Goal: Task Accomplishment & Management: Manage account settings

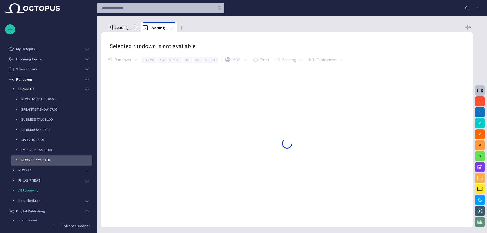
scroll to position [30, 0]
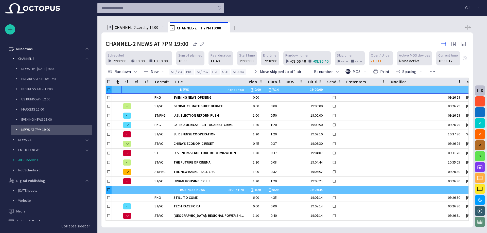
click at [479, 143] on button "P" at bounding box center [480, 145] width 10 height 10
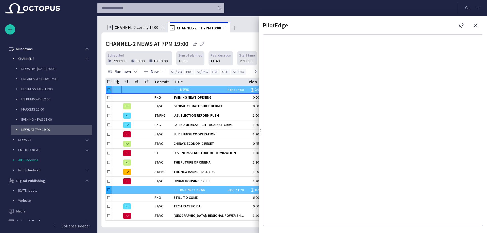
click at [475, 20] on div "PilotEdge" at bounding box center [373, 124] width 228 height 217
click at [475, 25] on span "button" at bounding box center [476, 25] width 6 height 6
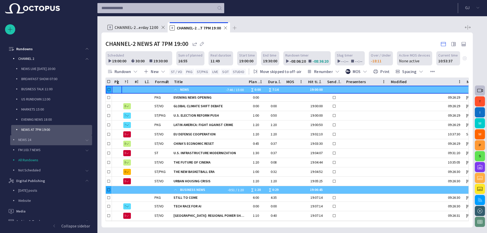
click at [22, 139] on p "NEWS 24" at bounding box center [50, 139] width 64 height 5
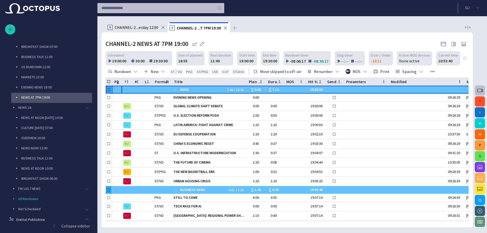
scroll to position [56, 0]
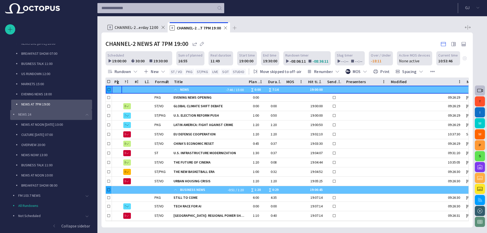
click at [85, 114] on span "main menu" at bounding box center [87, 115] width 4 height 4
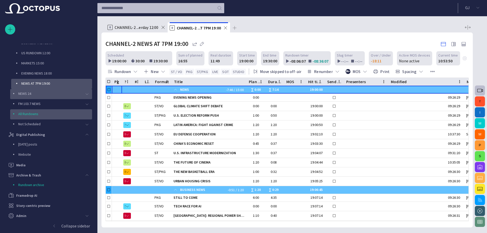
scroll to position [0, 0]
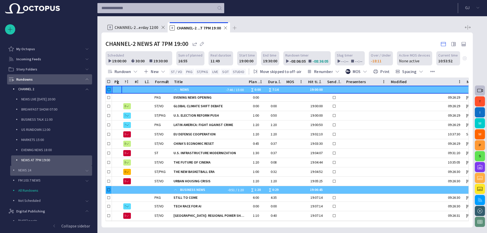
click at [86, 77] on span "main menu" at bounding box center [87, 79] width 4 height 4
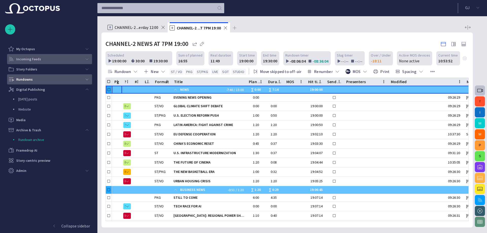
click at [86, 56] on div "main menu" at bounding box center [87, 59] width 10 height 10
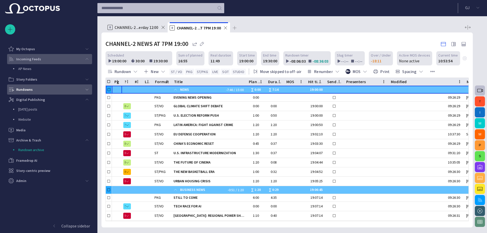
click at [35, 63] on div "Incoming Feeds" at bounding box center [44, 59] width 75 height 10
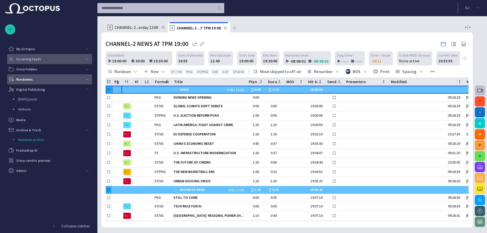
click at [35, 59] on p "Incoming Feeds" at bounding box center [28, 59] width 25 height 5
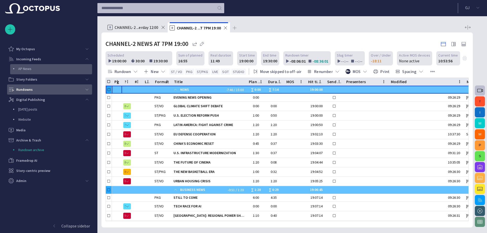
click at [31, 65] on div "AP News" at bounding box center [51, 68] width 81 height 7
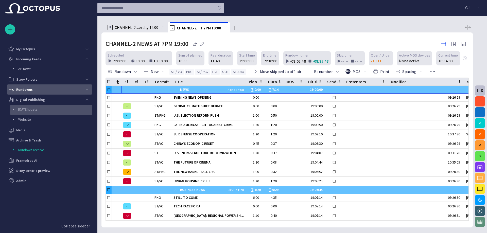
click at [28, 110] on p "[DATE] posts" at bounding box center [55, 109] width 74 height 5
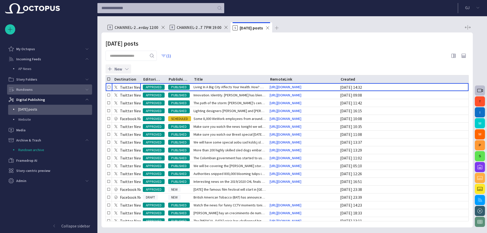
click at [114, 68] on button "New" at bounding box center [119, 68] width 26 height 9
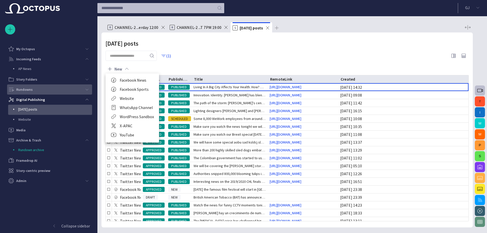
click at [128, 124] on li "X-APAC" at bounding box center [133, 125] width 54 height 9
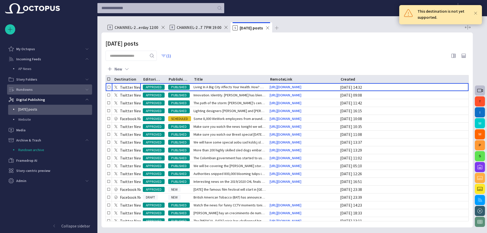
click at [475, 12] on span at bounding box center [476, 13] width 5 height 5
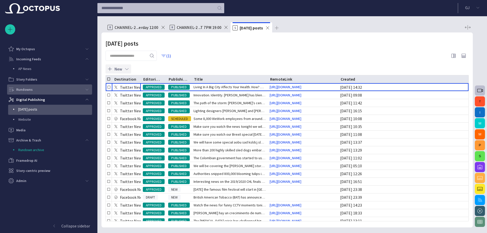
click at [127, 66] on span "button" at bounding box center [126, 68] width 5 height 5
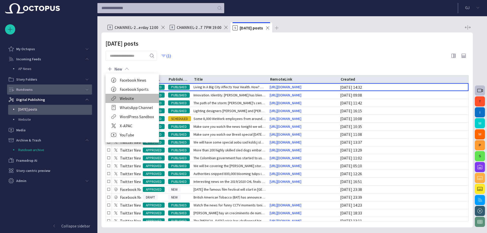
click at [128, 98] on li "Website" at bounding box center [133, 98] width 54 height 9
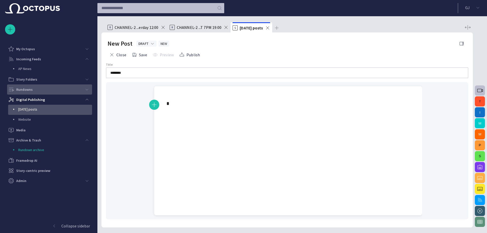
click at [186, 108] on p at bounding box center [288, 103] width 244 height 8
click at [119, 53] on button "Close" at bounding box center [118, 54] width 21 height 9
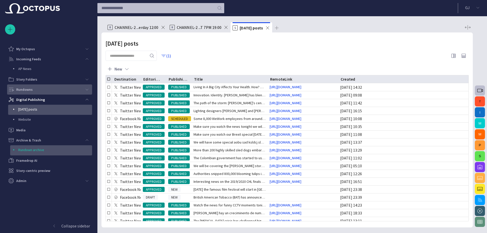
click at [39, 155] on div "Rundown archive" at bounding box center [51, 150] width 82 height 10
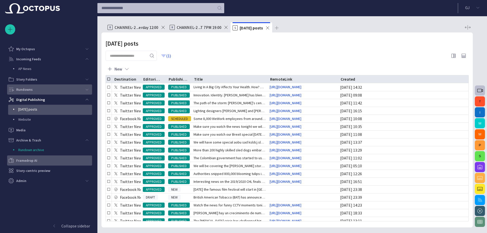
click at [37, 161] on div "Framedrop AI" at bounding box center [50, 161] width 84 height 8
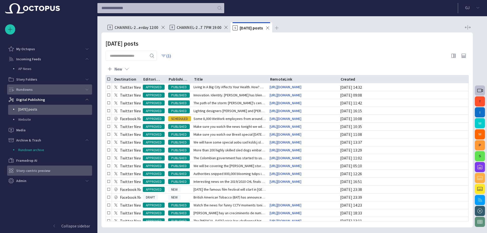
click at [27, 171] on p "Story-centric preview" at bounding box center [33, 170] width 34 height 5
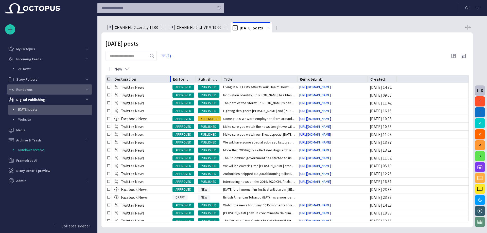
click at [170, 78] on div at bounding box center [170, 79] width 3 height 8
drag, startPoint x: 219, startPoint y: 77, endPoint x: 235, endPoint y: 77, distance: 15.7
click at [221, 77] on div at bounding box center [220, 79] width 3 height 8
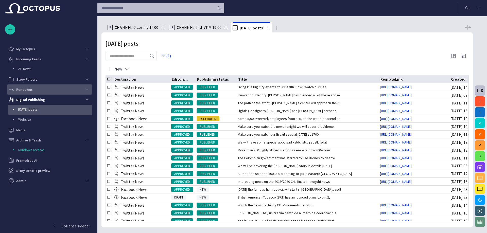
drag, startPoint x: 313, startPoint y: 77, endPoint x: 374, endPoint y: 75, distance: 61.2
click at [374, 75] on div "Today's posts (1) New Destination Editorial status Publishing status Title Remo…" at bounding box center [288, 129] width 372 height 195
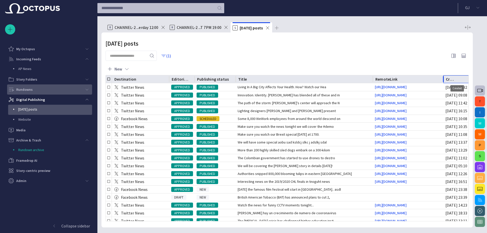
click at [456, 78] on div "Created" at bounding box center [457, 79] width 22 height 5
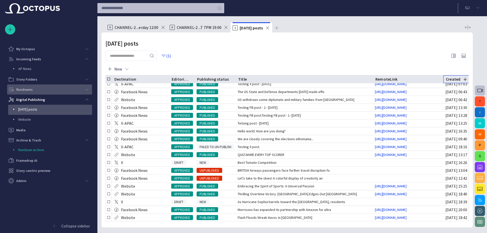
scroll to position [280, 0]
click at [88, 98] on span "main menu" at bounding box center [87, 100] width 4 height 4
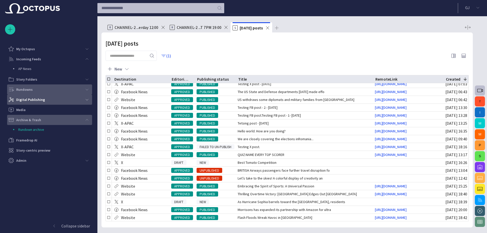
click at [88, 119] on span "main menu" at bounding box center [87, 120] width 4 height 4
click at [85, 96] on div "main menu" at bounding box center [87, 100] width 10 height 10
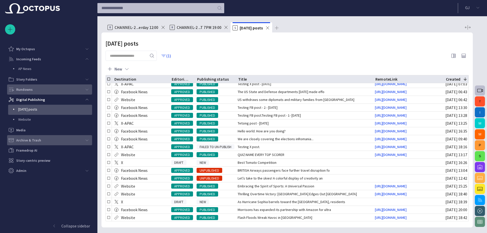
click at [44, 108] on p "[DATE] posts" at bounding box center [55, 109] width 74 height 5
click at [49, 119] on p "Website" at bounding box center [55, 119] width 74 height 5
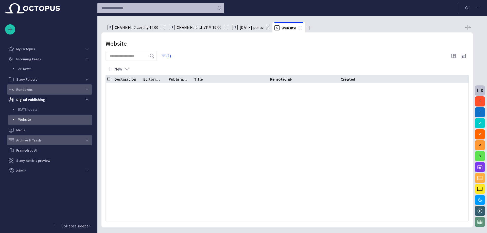
scroll to position [0, 0]
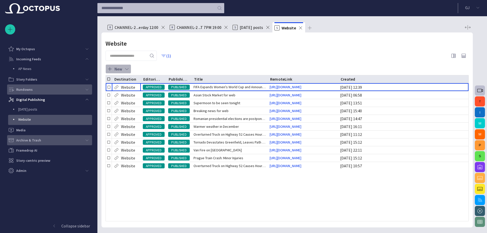
click at [120, 67] on button "New" at bounding box center [119, 68] width 26 height 9
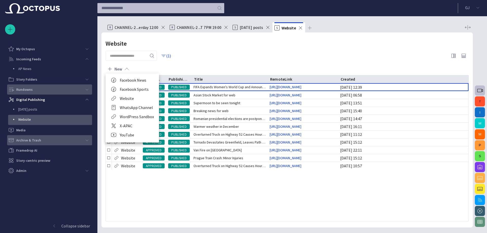
click at [142, 116] on li "WordPress Sandbox" at bounding box center [133, 116] width 54 height 9
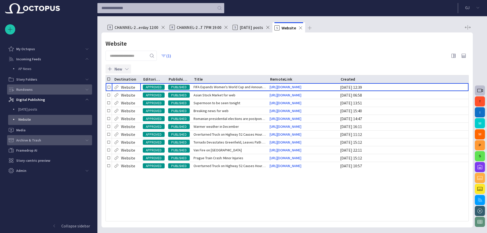
click at [121, 68] on button "New" at bounding box center [119, 68] width 26 height 9
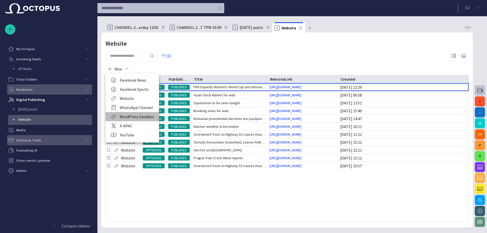
click at [126, 114] on li "WordPress Sandbox" at bounding box center [133, 116] width 54 height 9
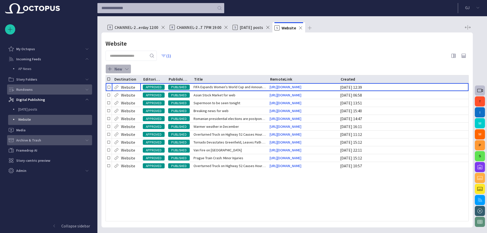
click at [123, 67] on button "New" at bounding box center [119, 68] width 26 height 9
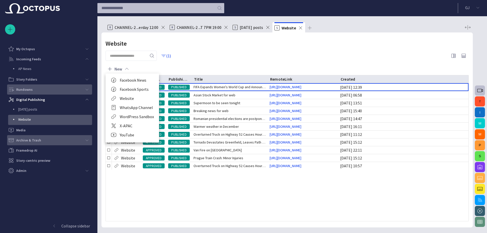
click at [211, 57] on div at bounding box center [243, 116] width 487 height 233
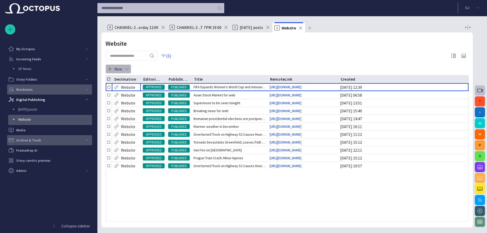
click at [126, 67] on span "button" at bounding box center [126, 68] width 5 height 5
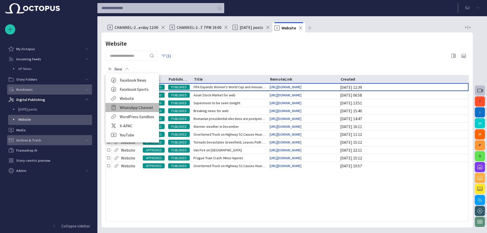
click at [131, 107] on li "WhatsApp Channel" at bounding box center [133, 107] width 54 height 9
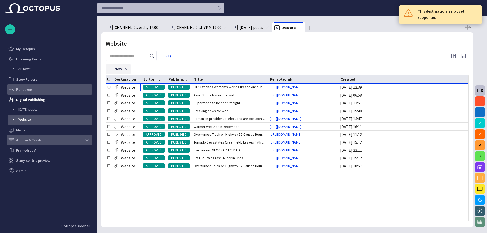
click at [120, 68] on button "New" at bounding box center [119, 68] width 26 height 9
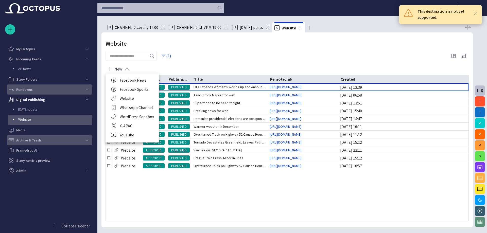
click at [136, 115] on li "WordPress Sandbox" at bounding box center [133, 116] width 54 height 9
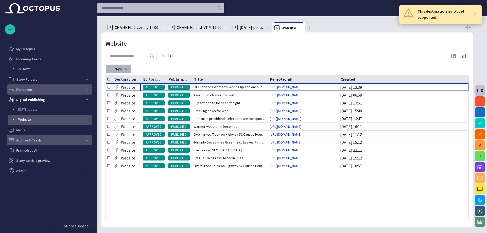
click at [127, 67] on span "button" at bounding box center [126, 68] width 5 height 5
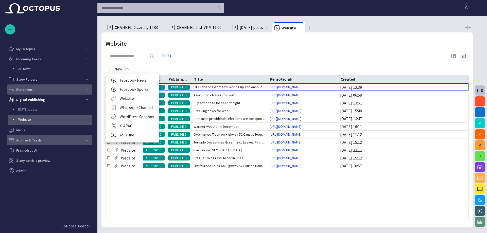
click at [126, 97] on li "Website" at bounding box center [133, 98] width 54 height 9
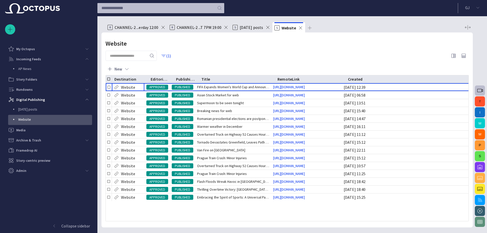
drag, startPoint x: 140, startPoint y: 79, endPoint x: 167, endPoint y: 74, distance: 27.0
click at [148, 76] on div at bounding box center [148, 79] width 3 height 8
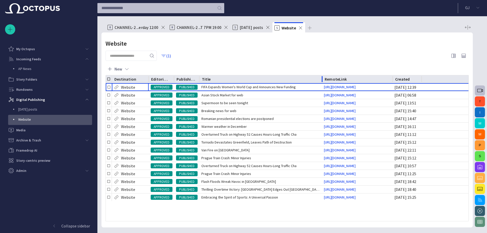
drag, startPoint x: 275, startPoint y: 77, endPoint x: 322, endPoint y: 76, distance: 46.7
click at [322, 76] on div at bounding box center [322, 79] width 3 height 8
click at [417, 77] on div "Created" at bounding box center [406, 79] width 22 height 5
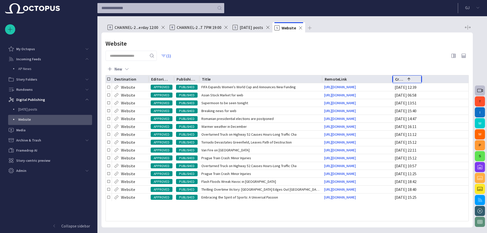
click at [418, 79] on div "Created" at bounding box center [406, 79] width 23 height 5
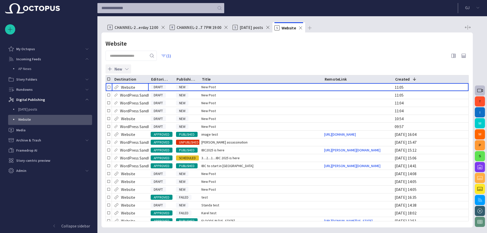
click at [125, 69] on span "button" at bounding box center [126, 68] width 5 height 5
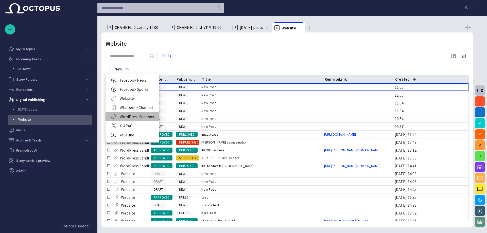
click at [139, 116] on li "WordPress Sandbox" at bounding box center [133, 116] width 54 height 9
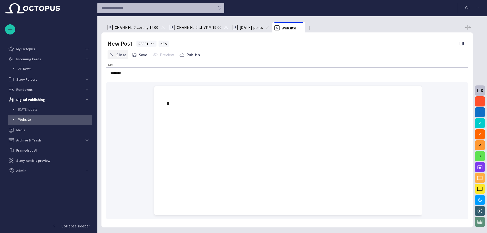
click at [118, 54] on button "Close" at bounding box center [118, 54] width 21 height 9
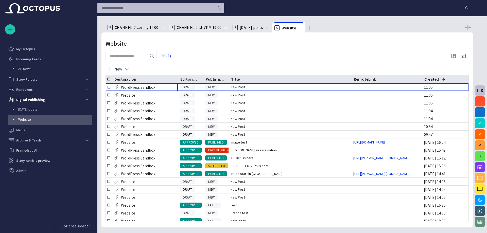
drag, startPoint x: 150, startPoint y: 77, endPoint x: 179, endPoint y: 73, distance: 29.6
click at [179, 73] on div "Website (1) New Destination Editorial status Publishing status Title RemoteLink…" at bounding box center [288, 129] width 372 height 195
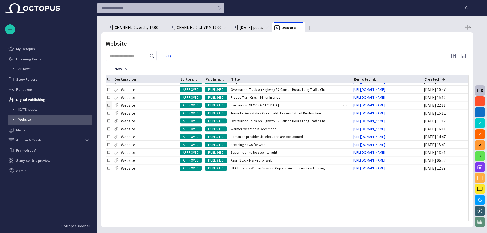
scroll to position [254, 0]
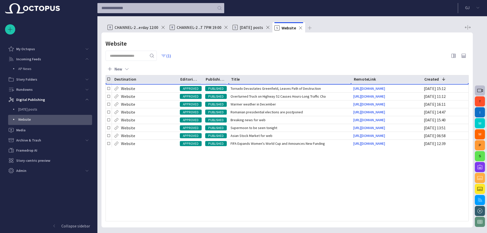
click at [262, 83] on span "Van Fire on Main Street" at bounding box center [255, 80] width 48 height 5
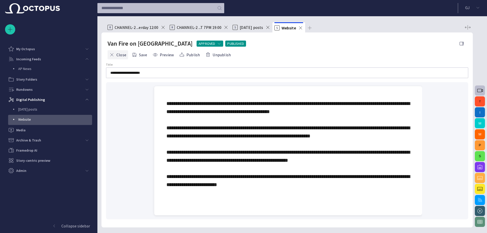
click at [121, 55] on button "Close" at bounding box center [118, 54] width 21 height 9
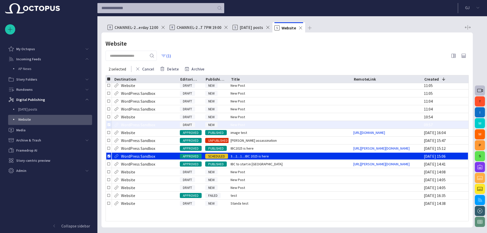
scroll to position [0, 0]
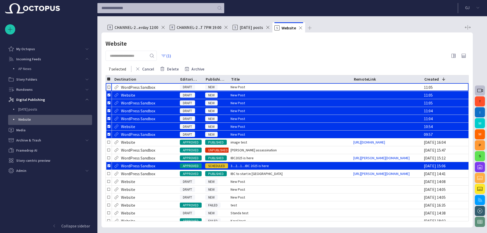
click at [111, 87] on div at bounding box center [109, 87] width 6 height 8
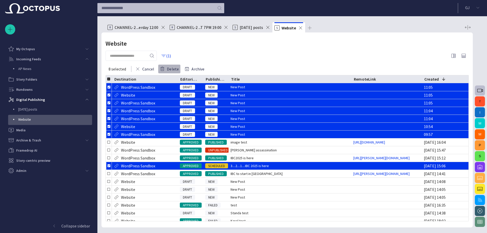
click at [174, 69] on button "Delete" at bounding box center [169, 68] width 23 height 9
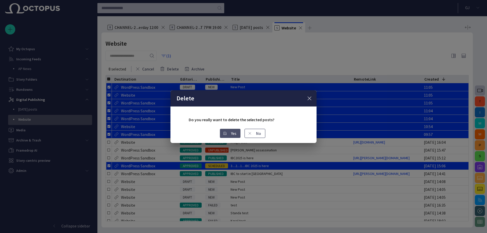
click at [234, 132] on button "Yes" at bounding box center [230, 133] width 21 height 9
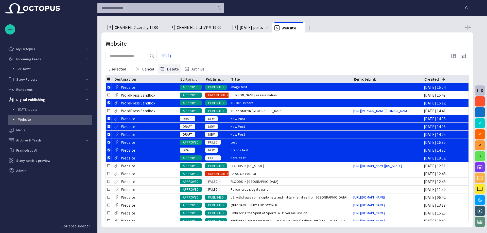
click at [173, 68] on button "Delete" at bounding box center [169, 68] width 23 height 9
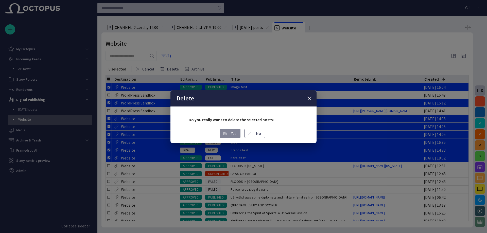
click at [230, 133] on button "Yes" at bounding box center [230, 133] width 21 height 9
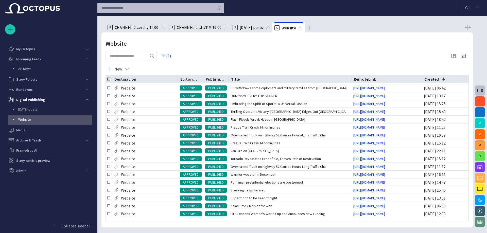
scroll to position [72, 0]
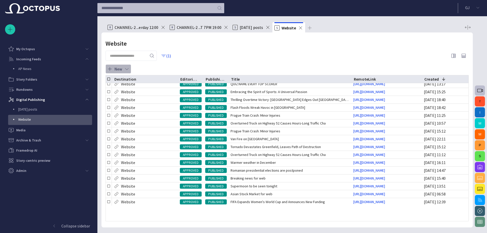
click at [118, 69] on button "New" at bounding box center [119, 68] width 26 height 9
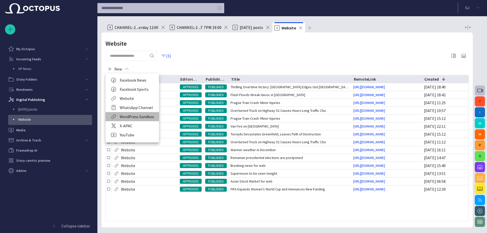
click at [141, 115] on li "WordPress Sandbox" at bounding box center [133, 116] width 54 height 9
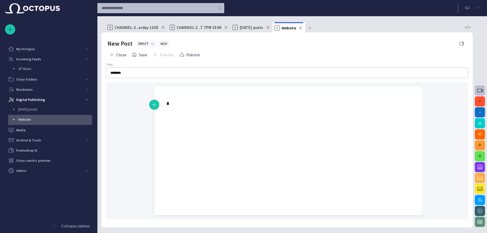
click at [191, 103] on p at bounding box center [288, 103] width 244 height 8
click at [463, 42] on span "button" at bounding box center [461, 43] width 5 height 5
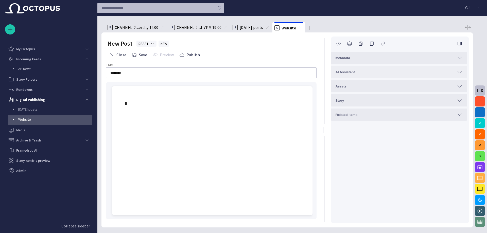
click at [448, 70] on div "AI Assistant" at bounding box center [399, 72] width 127 height 6
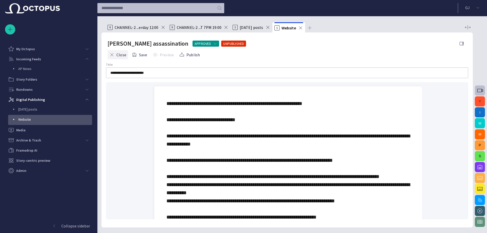
click at [116, 52] on button "Close" at bounding box center [118, 54] width 21 height 9
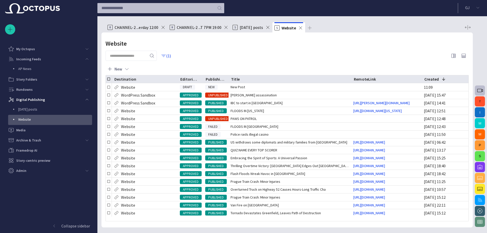
click at [135, 26] on span "CHANNEL-2 ...erday 12:00" at bounding box center [137, 27] width 44 height 5
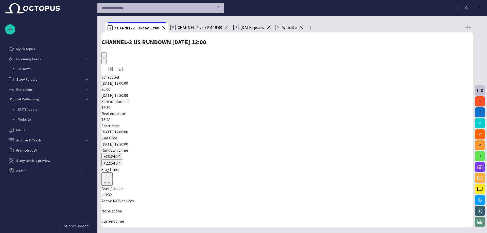
scroll to position [187, 0]
click at [86, 96] on div "main menu" at bounding box center [87, 100] width 10 height 10
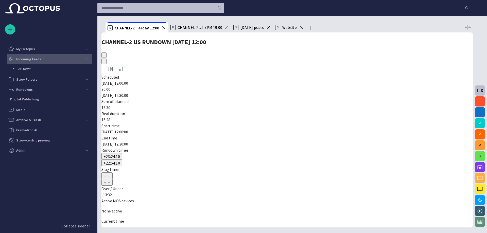
click at [88, 57] on span "main menu" at bounding box center [87, 59] width 4 height 4
click at [227, 28] on span at bounding box center [226, 27] width 5 height 5
click at [207, 28] on span at bounding box center [205, 27] width 5 height 5
click at [198, 27] on span at bounding box center [196, 27] width 5 height 5
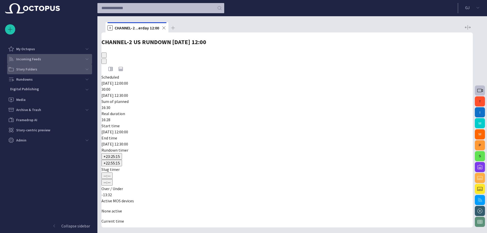
click at [70, 65] on div "Story Folders" at bounding box center [45, 69] width 74 height 8
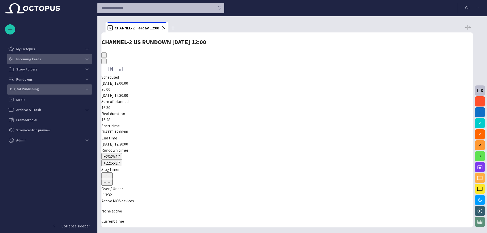
click at [64, 87] on div "Digital Publishing" at bounding box center [45, 89] width 74 height 7
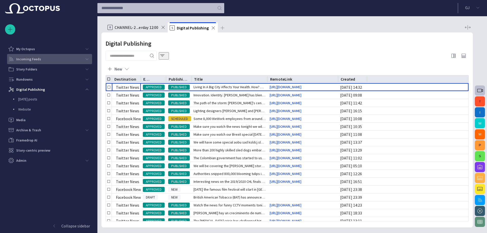
drag, startPoint x: 141, startPoint y: 76, endPoint x: 163, endPoint y: 75, distance: 22.1
click at [163, 75] on div "Digital Publishing New Destination Editorial status Publishing status Title Rem…" at bounding box center [288, 129] width 372 height 195
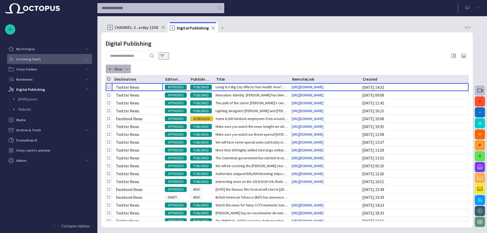
click at [125, 67] on span "button" at bounding box center [126, 68] width 5 height 5
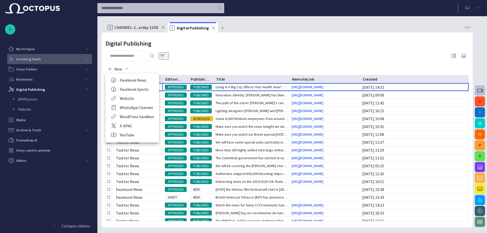
click at [131, 99] on li "Website" at bounding box center [133, 98] width 54 height 9
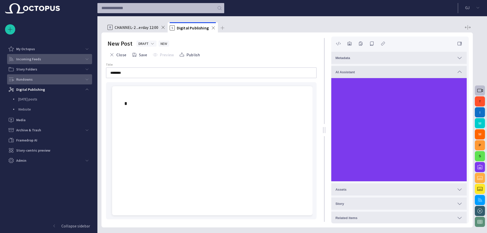
click at [50, 80] on div "Rundowns" at bounding box center [45, 79] width 74 height 8
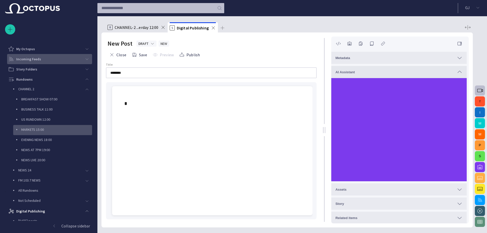
click at [43, 129] on p "MARKETS 15:00" at bounding box center [56, 129] width 71 height 5
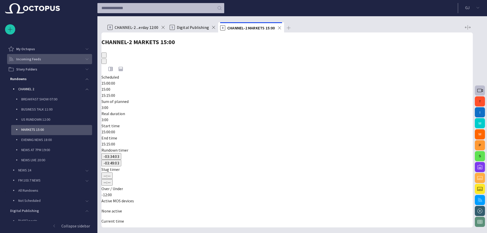
scroll to position [30, 0]
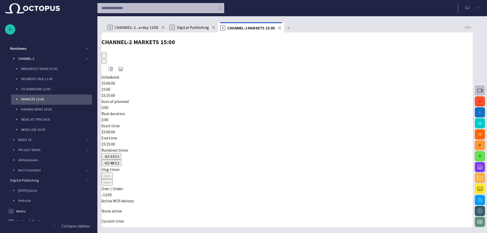
click at [48, 109] on p "EVENING NEWS 18:00" at bounding box center [56, 109] width 71 height 5
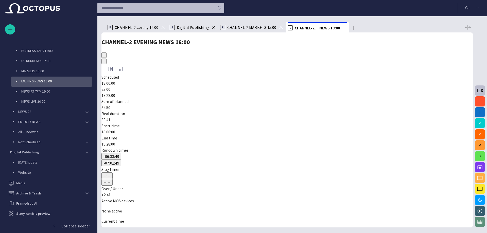
scroll to position [66, 0]
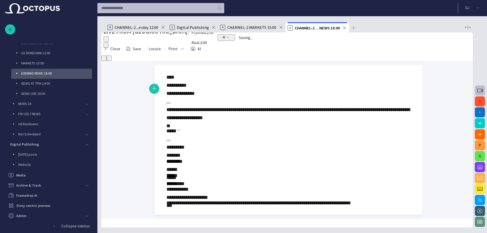
click at [251, 107] on span "**********" at bounding box center [288, 113] width 244 height 13
click at [256, 106] on div "**********" at bounding box center [288, 157] width 244 height 102
click at [196, 51] on span "button" at bounding box center [193, 48] width 5 height 5
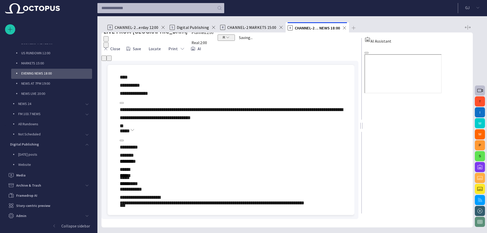
drag, startPoint x: 463, startPoint y: 43, endPoint x: 446, endPoint y: 53, distance: 19.3
click at [367, 53] on span "button" at bounding box center [367, 53] width 0 height 0
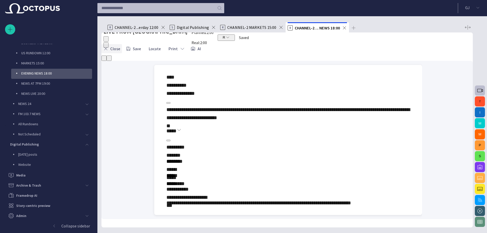
click at [120, 53] on button "Close" at bounding box center [112, 48] width 21 height 9
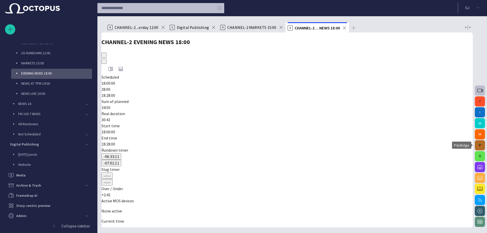
click at [480, 144] on button "P" at bounding box center [480, 145] width 10 height 10
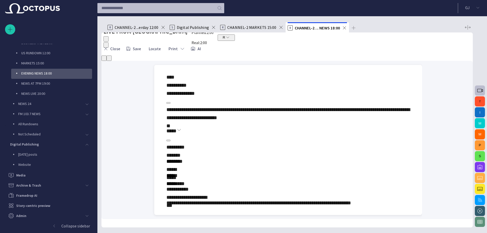
click at [108, 59] on span "button" at bounding box center [108, 59] width 0 height 0
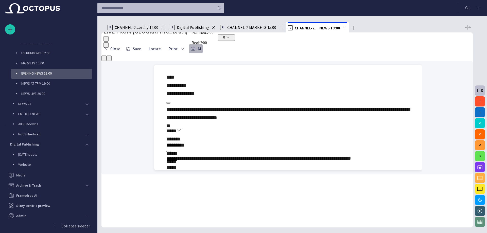
click at [203, 53] on button "AI" at bounding box center [196, 48] width 14 height 9
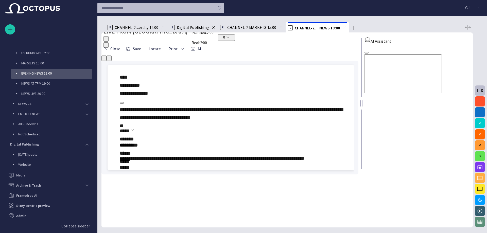
scroll to position [0, 0]
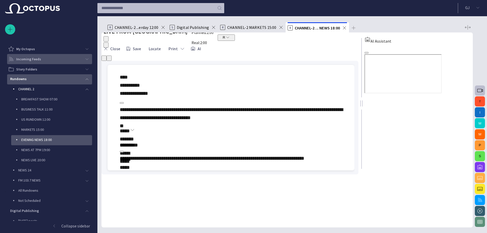
click at [85, 78] on span "main menu" at bounding box center [87, 79] width 4 height 4
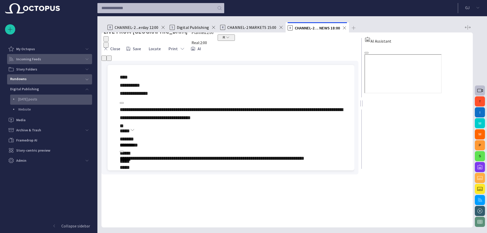
click at [38, 98] on p "[DATE] posts" at bounding box center [55, 99] width 74 height 5
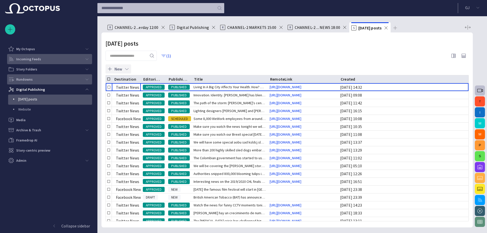
click at [125, 69] on span "button" at bounding box center [126, 68] width 5 height 5
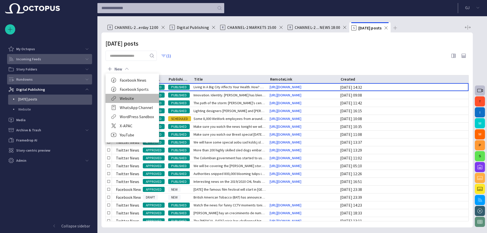
click at [132, 95] on li "Website" at bounding box center [133, 98] width 54 height 9
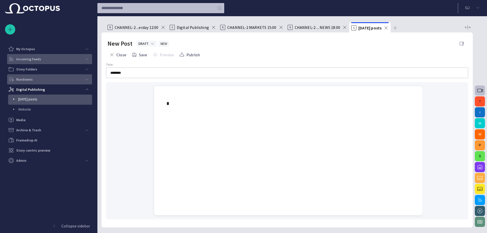
click at [462, 40] on button "button" at bounding box center [462, 44] width 10 height 10
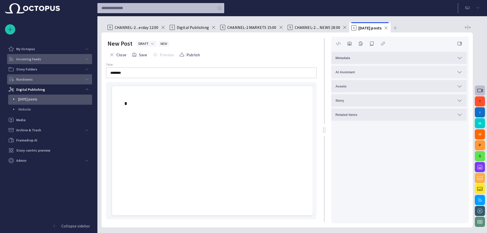
click at [373, 71] on div "AI Assistant" at bounding box center [399, 72] width 127 height 6
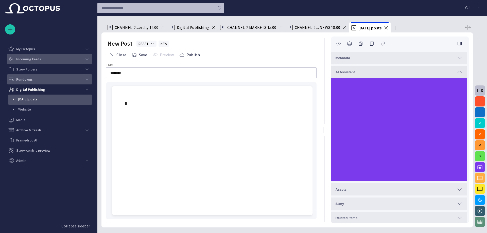
scroll to position [1, 0]
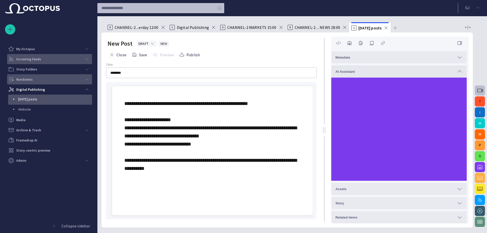
drag, startPoint x: 131, startPoint y: 68, endPoint x: 123, endPoint y: 75, distance: 11.1
click at [123, 75] on div "********" at bounding box center [211, 73] width 211 height 11
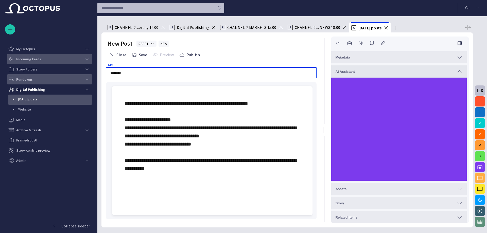
click at [127, 72] on input "********" at bounding box center [211, 72] width 202 height 5
drag, startPoint x: 131, startPoint y: 73, endPoint x: 108, endPoint y: 74, distance: 22.9
click at [108, 74] on div "********" at bounding box center [211, 73] width 211 height 11
type input "**********"
click at [143, 55] on button "Save" at bounding box center [139, 54] width 19 height 9
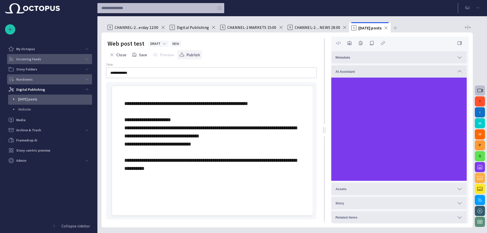
click at [190, 54] on button "Publish" at bounding box center [190, 54] width 24 height 9
click at [120, 54] on button "Close" at bounding box center [118, 54] width 21 height 9
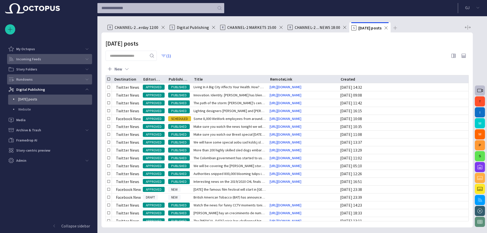
click at [46, 78] on div "Rundowns" at bounding box center [45, 79] width 74 height 8
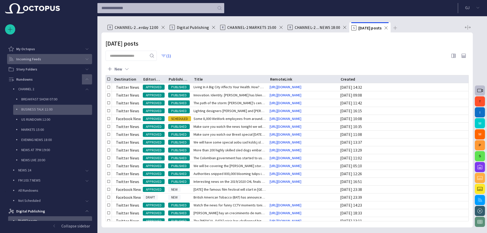
click at [39, 108] on p "BUSINESS TALK 11:00" at bounding box center [56, 109] width 71 height 5
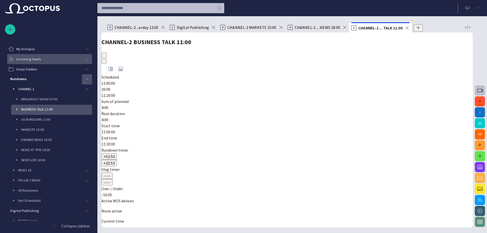
scroll to position [30, 0]
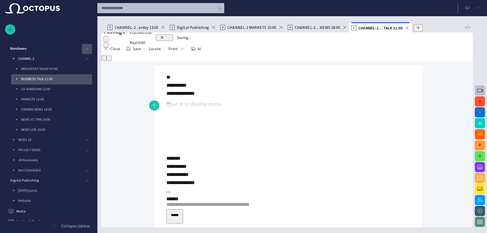
click at [213, 108] on div "﻿ ﻿ ﻿" at bounding box center [288, 130] width 244 height 49
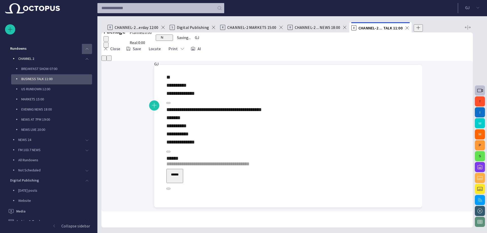
click at [259, 107] on div "**********" at bounding box center [288, 110] width 244 height 8
click at [246, 208] on div at bounding box center [288, 208] width 260 height 0
click at [240, 208] on div at bounding box center [288, 208] width 260 height 0
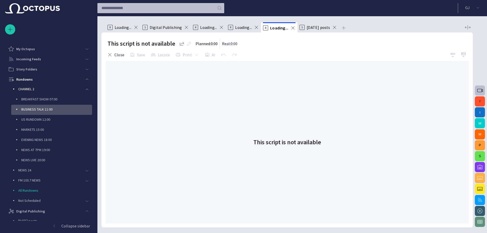
scroll to position [30, 0]
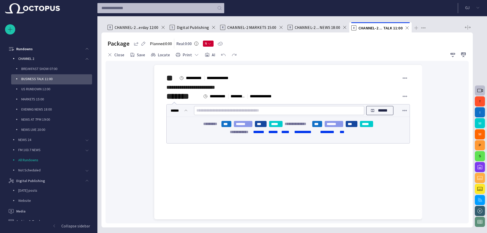
click at [215, 91] on div "**********" at bounding box center [288, 87] width 244 height 8
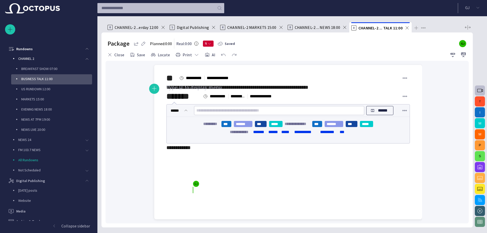
click at [284, 91] on div "**********" at bounding box center [288, 87] width 244 height 8
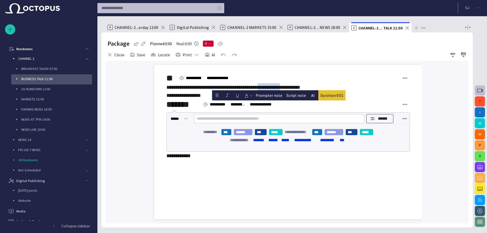
drag, startPoint x: 284, startPoint y: 103, endPoint x: 260, endPoint y: 106, distance: 24.3
click at [260, 98] on span "**********" at bounding box center [233, 91] width 134 height 13
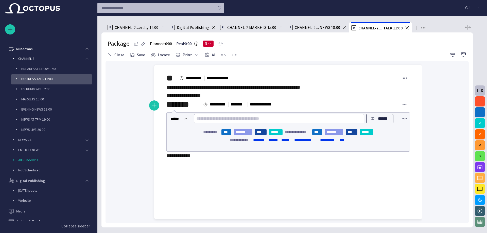
click at [258, 98] on span "**********" at bounding box center [233, 91] width 134 height 13
click at [481, 197] on button "button" at bounding box center [480, 200] width 10 height 10
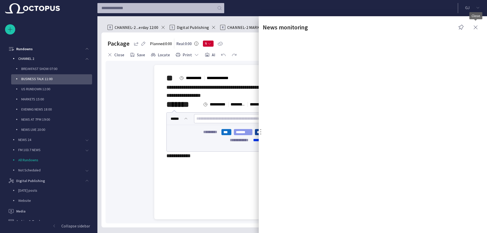
click at [476, 26] on span "button" at bounding box center [476, 27] width 6 height 6
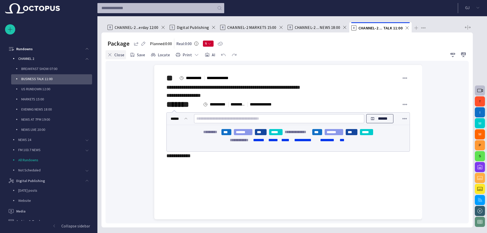
click at [119, 56] on button "Close" at bounding box center [116, 54] width 21 height 9
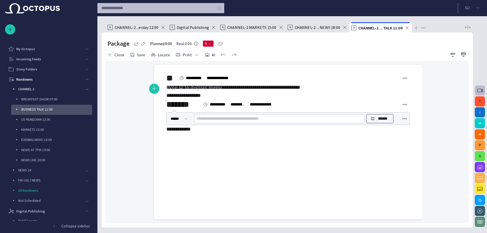
scroll to position [30, 0]
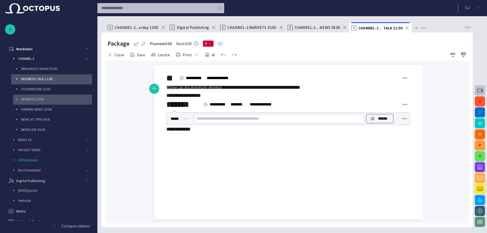
drag, startPoint x: 47, startPoint y: 98, endPoint x: 55, endPoint y: 95, distance: 8.1
click at [47, 98] on p "MARKETS 15:00" at bounding box center [56, 99] width 71 height 5
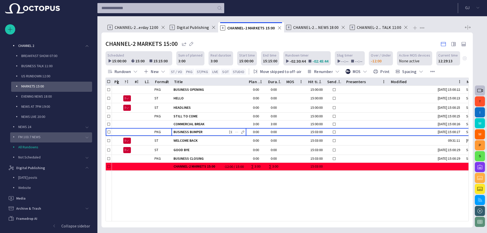
scroll to position [0, 0]
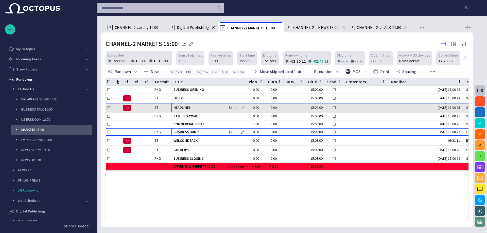
click at [214, 111] on div "HEADLINES" at bounding box center [209, 107] width 71 height 9
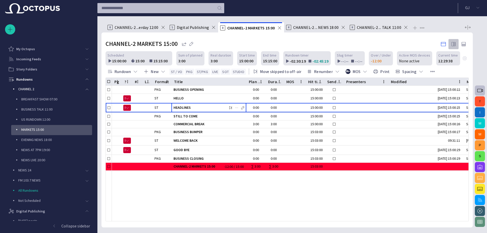
click at [453, 43] on span "button" at bounding box center [454, 44] width 6 height 6
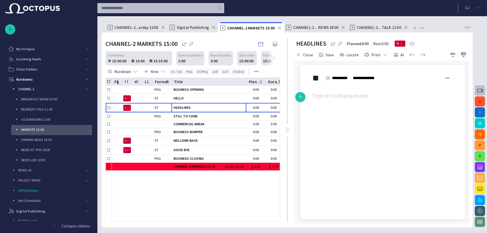
click at [374, 108] on div "** ***** **** ********* **** ﻿ ﻿ ﻿" at bounding box center [383, 86] width 156 height 43
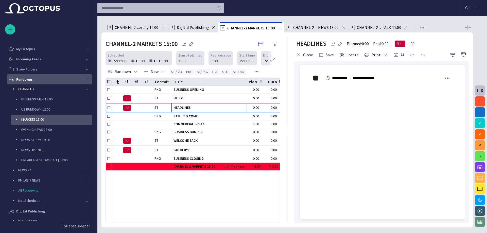
click at [85, 78] on span "main menu" at bounding box center [87, 79] width 4 height 4
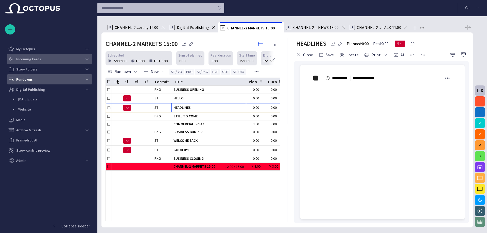
click at [87, 58] on span "main menu" at bounding box center [87, 59] width 4 height 4
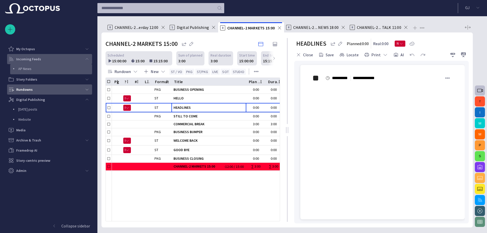
click at [33, 67] on p "AP News" at bounding box center [55, 68] width 74 height 5
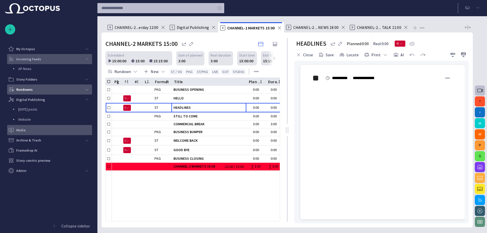
click at [28, 131] on div "Media" at bounding box center [50, 130] width 84 height 8
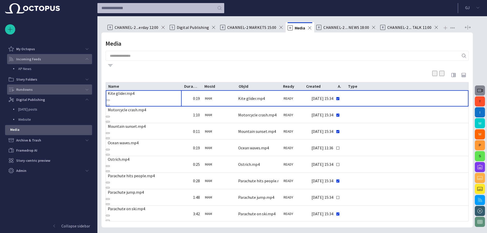
click at [482, 88] on span "button" at bounding box center [480, 91] width 6 height 6
click at [27, 91] on p "Rundowns" at bounding box center [24, 89] width 16 height 5
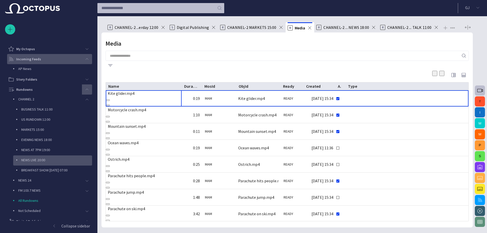
drag, startPoint x: 46, startPoint y: 158, endPoint x: 57, endPoint y: 156, distance: 11.9
click at [46, 158] on p "NEWS LIVE 20:00" at bounding box center [56, 160] width 71 height 5
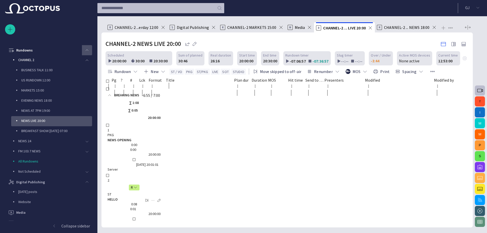
scroll to position [41, 0]
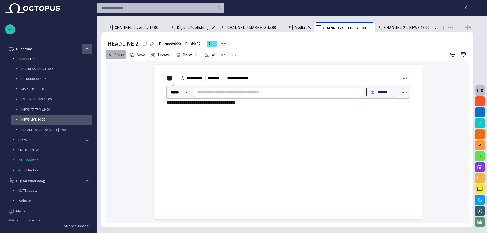
click at [114, 55] on button "Close" at bounding box center [116, 54] width 21 height 9
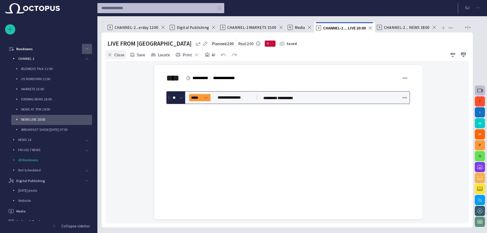
click at [120, 52] on button "Close" at bounding box center [116, 54] width 21 height 9
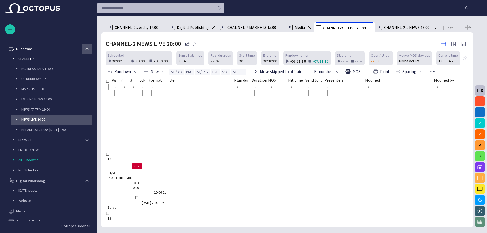
scroll to position [140, 0]
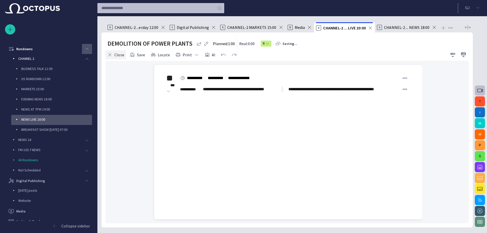
click at [124, 56] on button "Close" at bounding box center [116, 54] width 21 height 9
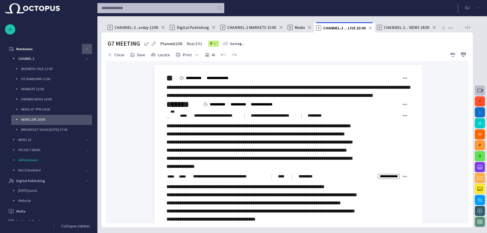
click at [238, 99] on div "**********" at bounding box center [288, 91] width 244 height 16
click at [205, 52] on button "AI" at bounding box center [210, 54] width 14 height 9
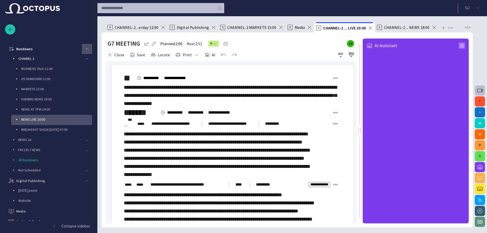
drag, startPoint x: 462, startPoint y: 44, endPoint x: 460, endPoint y: 45, distance: 2.6
click at [462, 44] on span "button" at bounding box center [462, 46] width 6 height 6
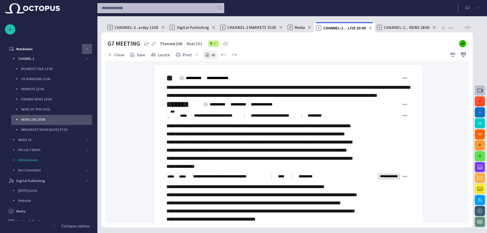
click at [207, 53] on span "button" at bounding box center [207, 54] width 5 height 5
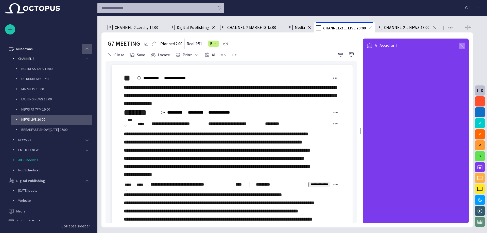
click at [462, 45] on span "button" at bounding box center [462, 46] width 6 height 6
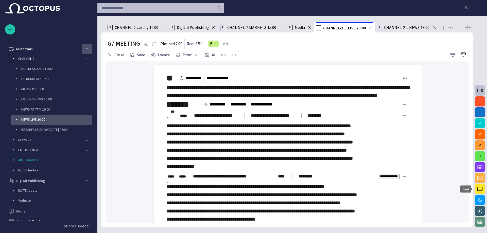
click at [480, 187] on span "button" at bounding box center [480, 189] width 6 height 6
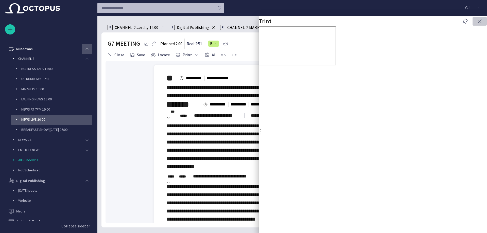
click at [477, 24] on span "button" at bounding box center [480, 21] width 6 height 6
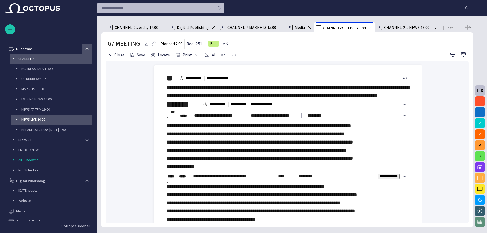
click at [85, 56] on div "main menu" at bounding box center [87, 59] width 10 height 10
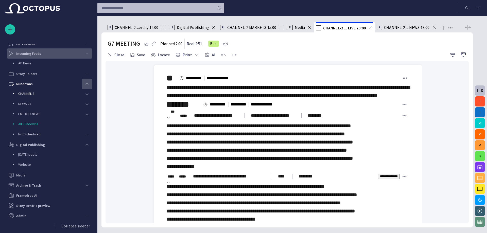
scroll to position [6, 0]
click at [88, 54] on div "main menu" at bounding box center [87, 53] width 10 height 10
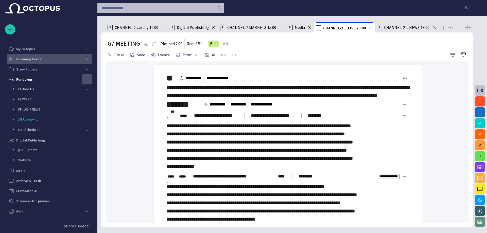
scroll to position [0, 0]
click at [87, 77] on div "main menu" at bounding box center [87, 79] width 10 height 10
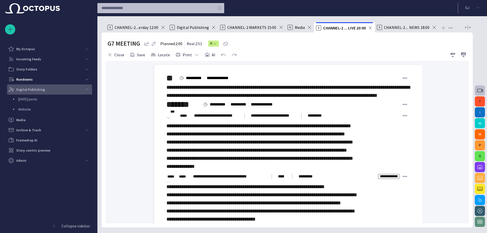
click at [87, 90] on span "main menu" at bounding box center [87, 90] width 4 height 4
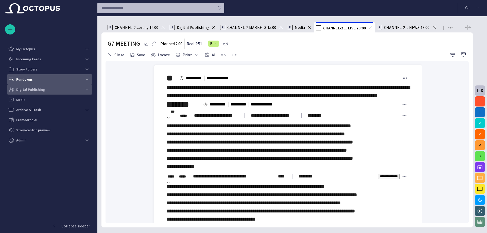
click at [50, 80] on div "Rundowns" at bounding box center [45, 79] width 74 height 8
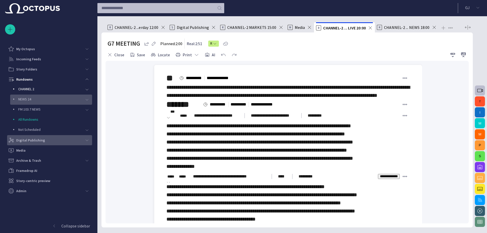
click at [46, 102] on div "NEWS 24" at bounding box center [46, 99] width 71 height 7
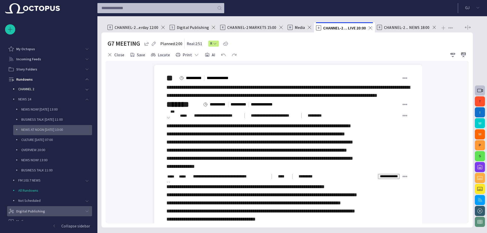
click at [66, 131] on p "NEWS AT NOON Tomorrow 10:00" at bounding box center [56, 129] width 71 height 5
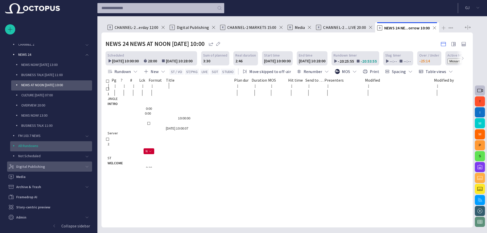
scroll to position [46, 0]
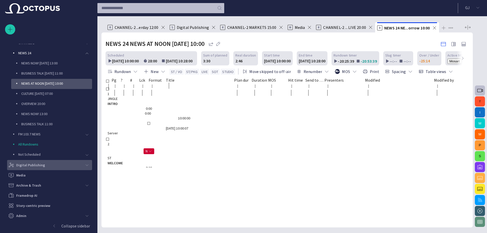
click at [179, 220] on span "HEADLINES" at bounding box center [149, 222] width 83 height 5
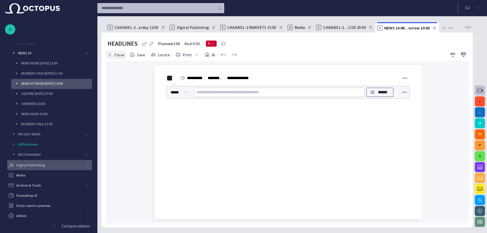
click at [118, 56] on button "Close" at bounding box center [116, 54] width 21 height 9
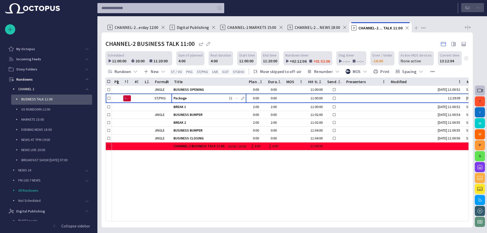
scroll to position [30, 0]
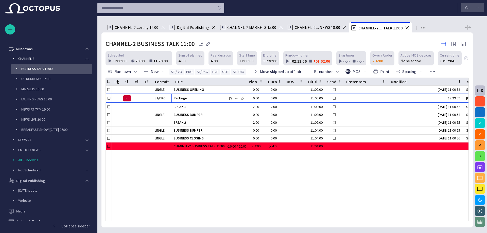
click at [476, 4] on button "[PERSON_NAME]" at bounding box center [472, 7] width 23 height 9
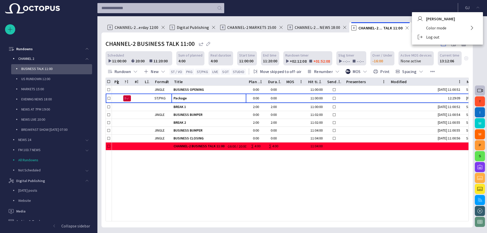
click at [435, 37] on li "Log out" at bounding box center [447, 36] width 71 height 9
